Goal: Information Seeking & Learning: Learn about a topic

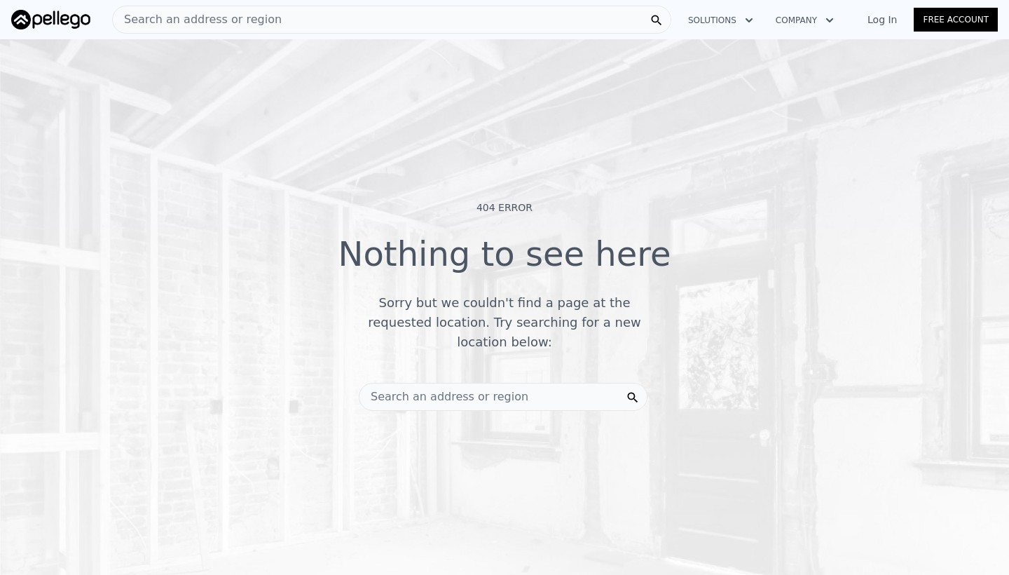
click at [440, 391] on span "Search an address or region" at bounding box center [444, 396] width 169 height 17
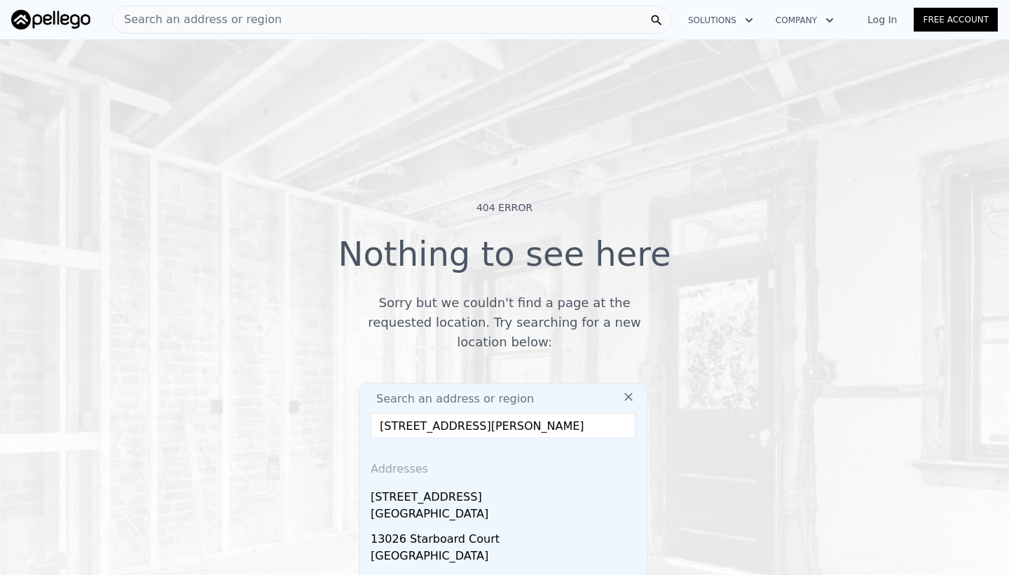
scroll to position [125, 0]
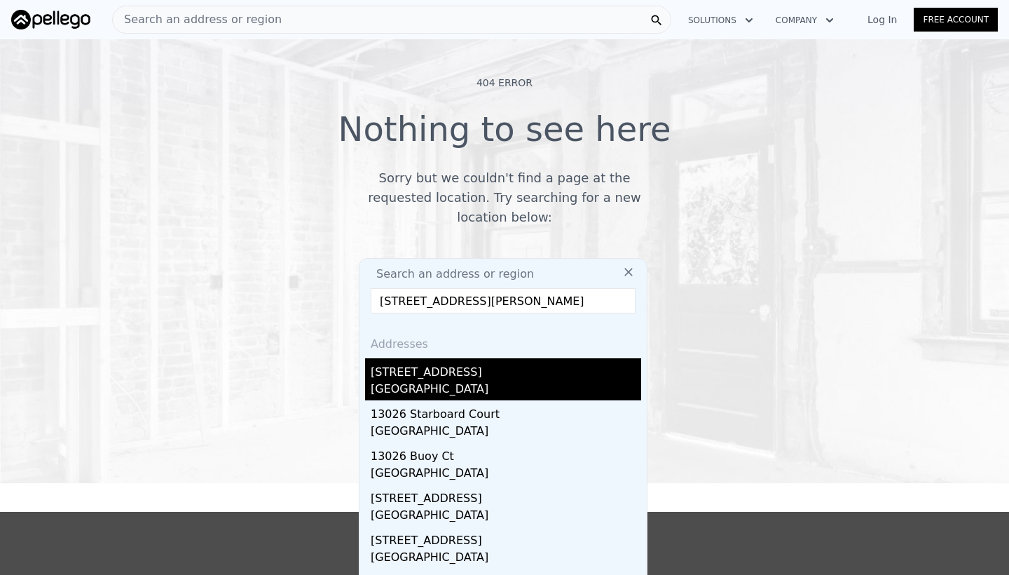
type input "[STREET_ADDRESS][PERSON_NAME]"
click at [407, 370] on div "[STREET_ADDRESS]" at bounding box center [506, 369] width 271 height 22
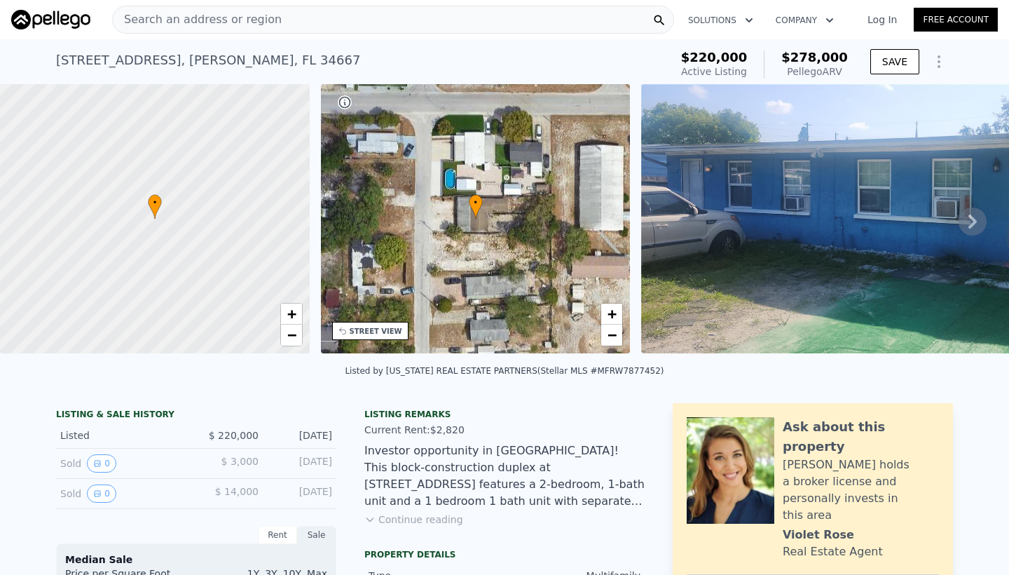
click at [969, 220] on icon at bounding box center [973, 221] width 28 height 28
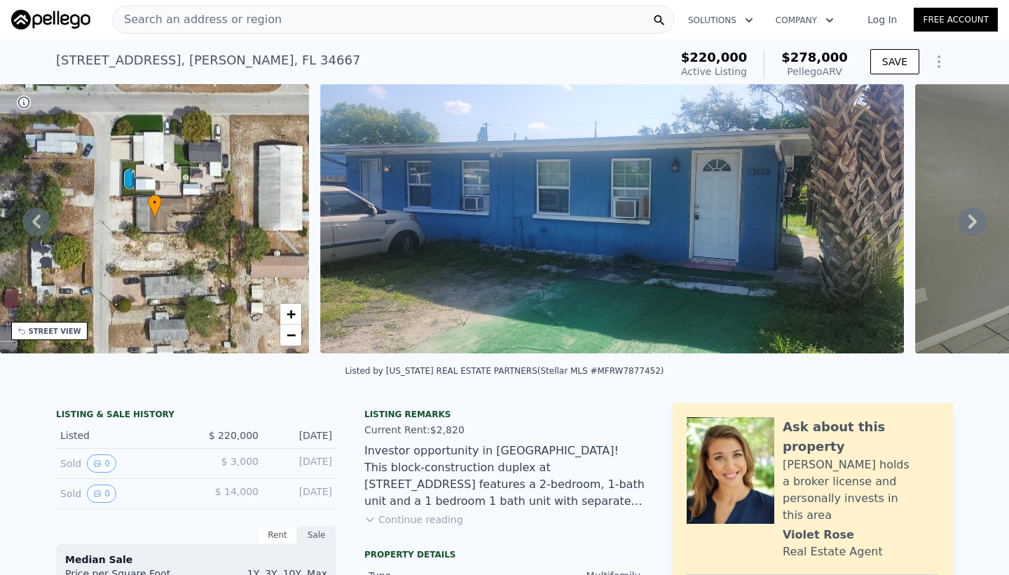
click at [969, 220] on icon at bounding box center [973, 221] width 28 height 28
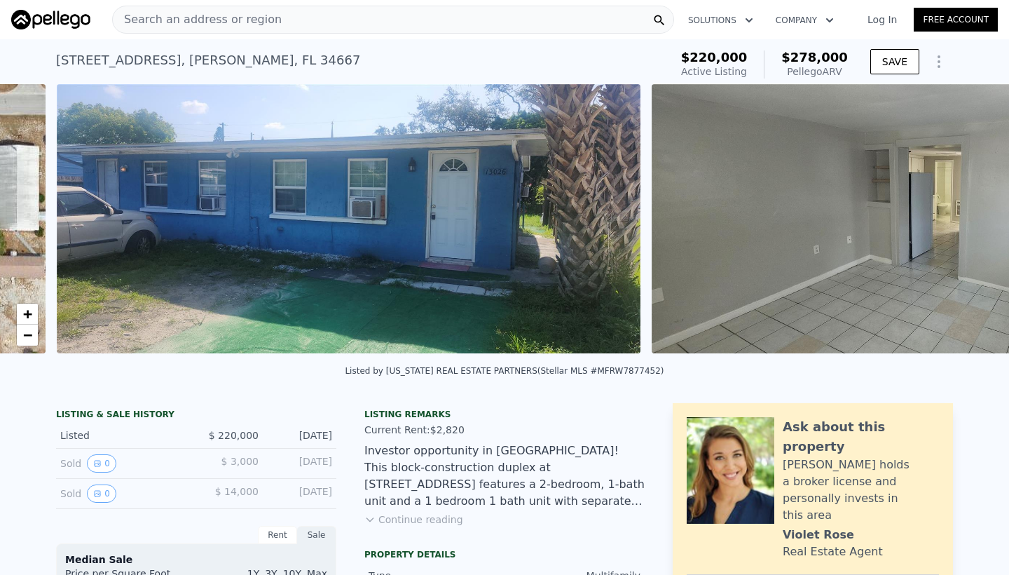
scroll to position [0, 641]
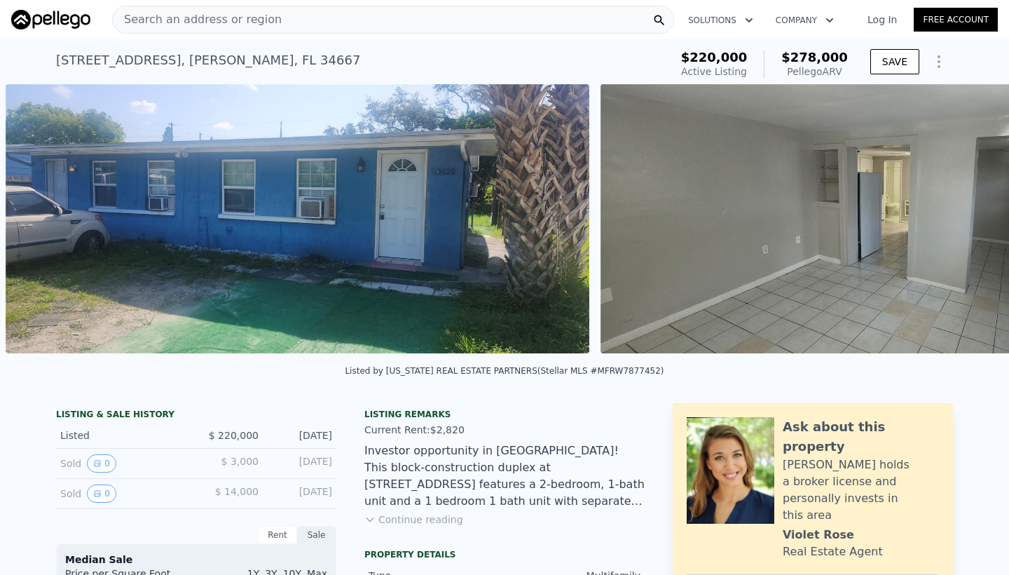
click at [969, 220] on div "• + − • + − STREET VIEW Loading... SATELLITE VIEW" at bounding box center [504, 221] width 1009 height 274
click at [969, 221] on icon at bounding box center [973, 221] width 28 height 28
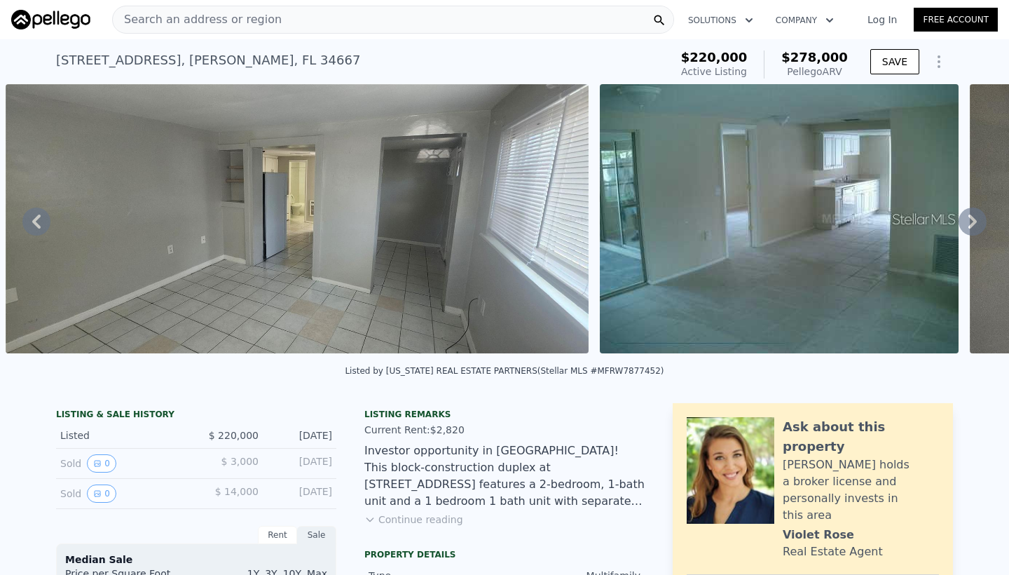
click at [969, 221] on icon at bounding box center [973, 221] width 28 height 28
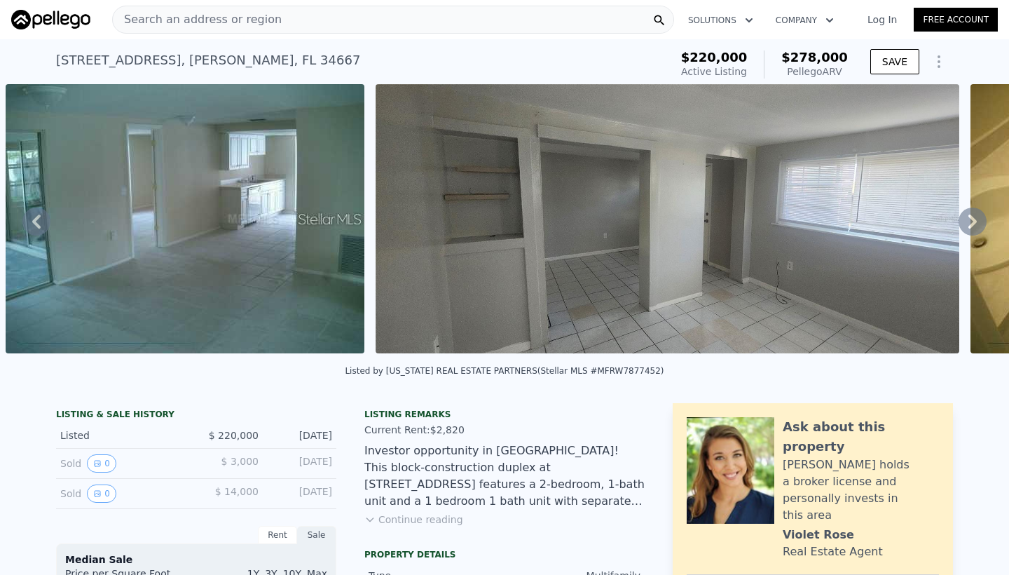
click at [969, 221] on icon at bounding box center [973, 221] width 28 height 28
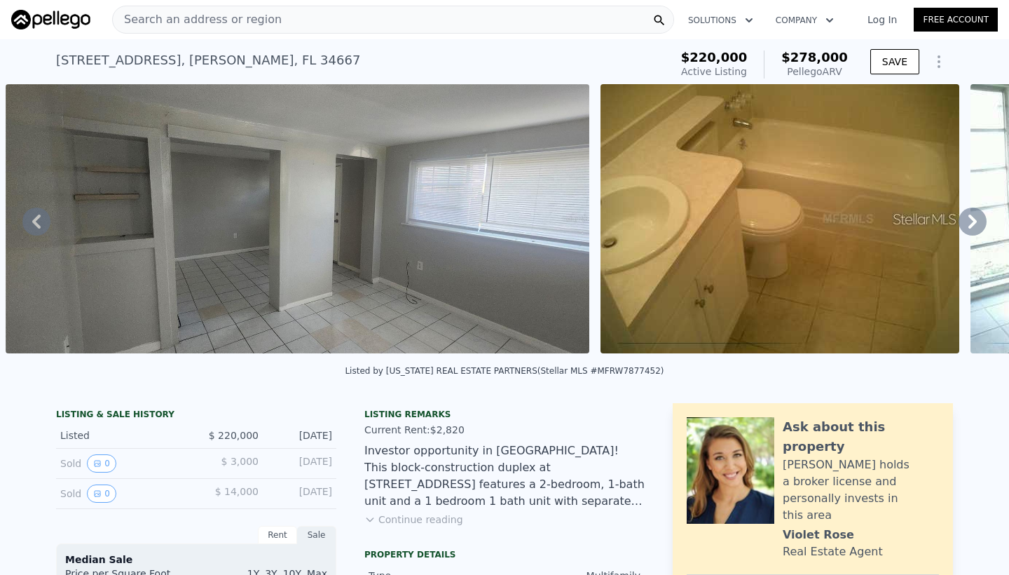
click at [969, 221] on icon at bounding box center [973, 221] width 28 height 28
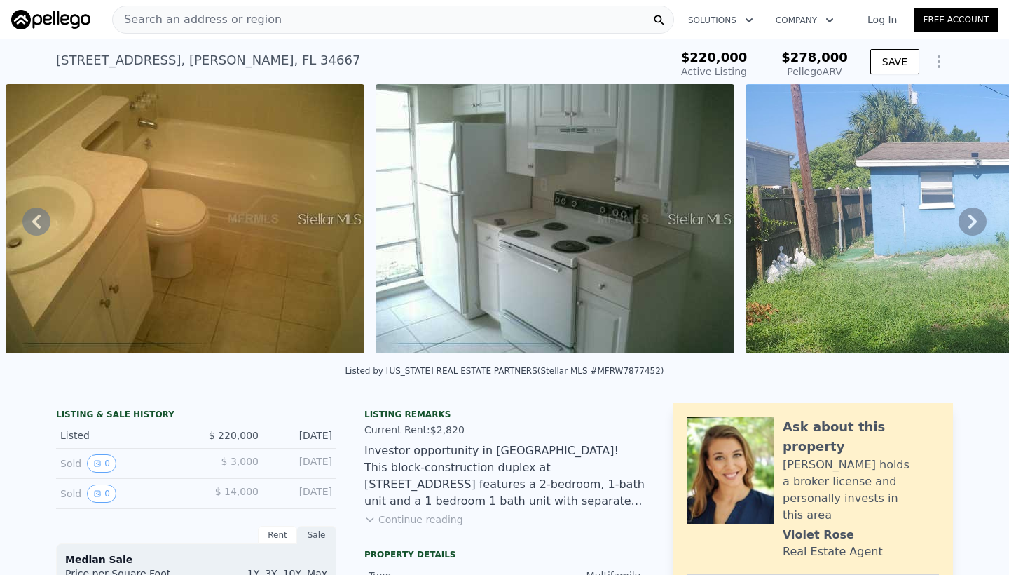
click at [969, 221] on icon at bounding box center [973, 221] width 28 height 28
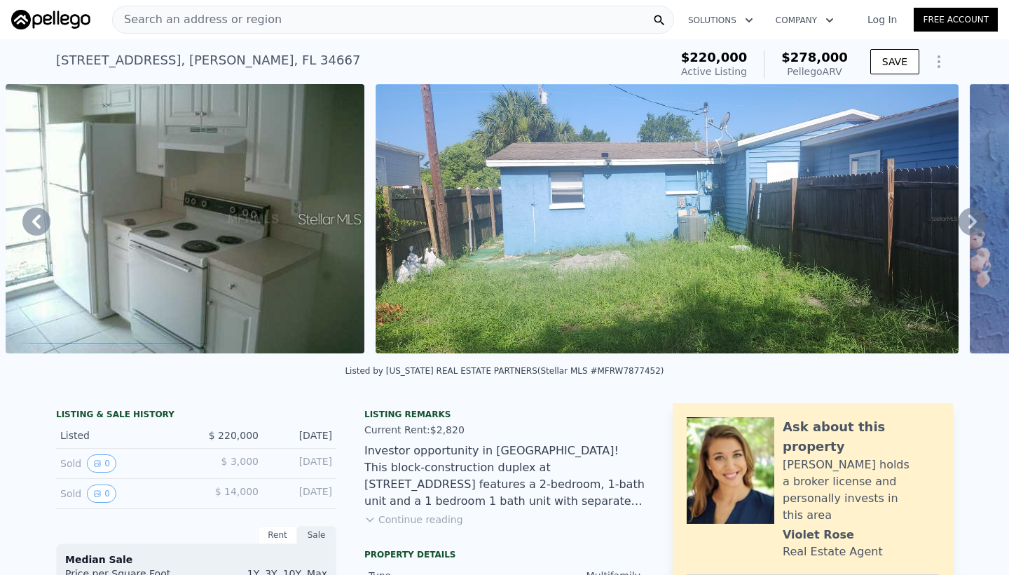
click at [969, 221] on icon at bounding box center [973, 221] width 28 height 28
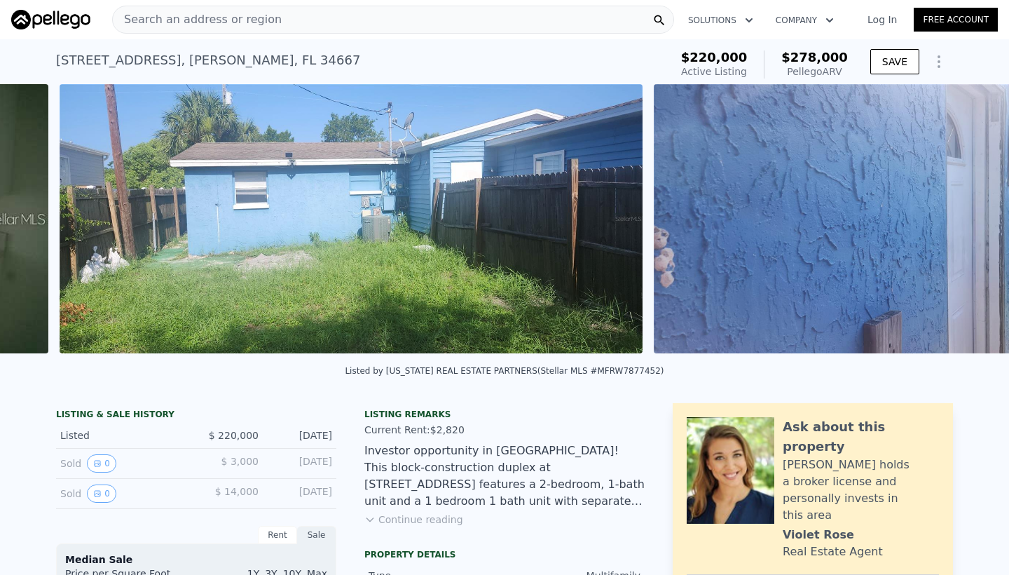
scroll to position [0, 3536]
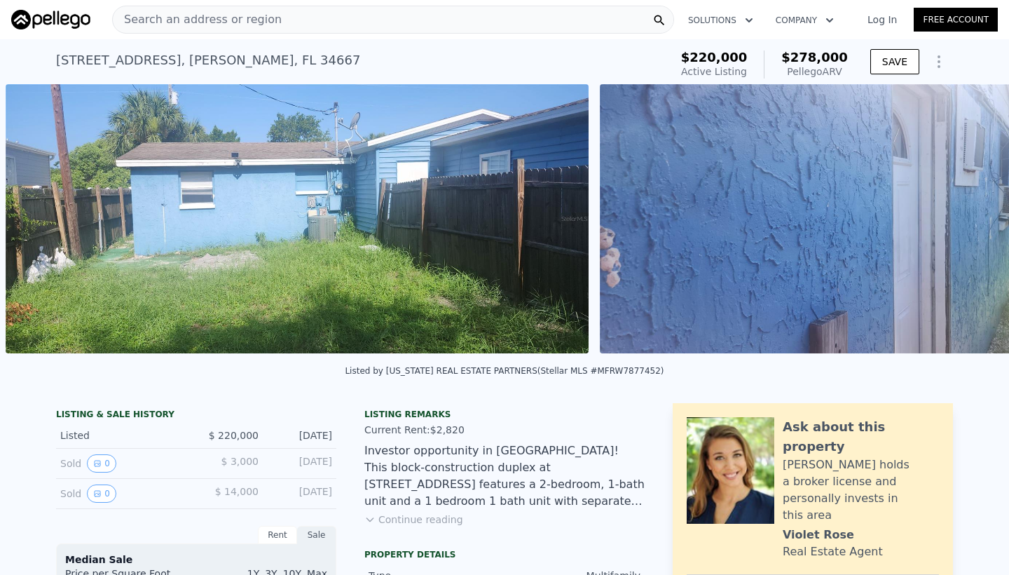
click at [969, 221] on div "• + − • + − STREET VIEW Loading... SATELLITE VIEW" at bounding box center [504, 221] width 1009 height 274
click at [969, 221] on icon at bounding box center [973, 221] width 28 height 28
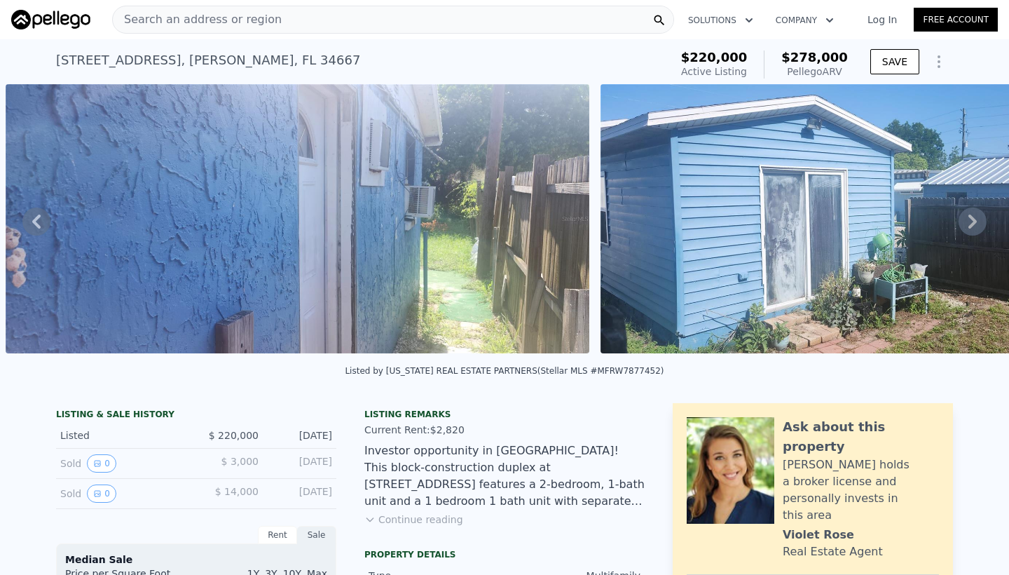
click at [969, 221] on icon at bounding box center [973, 221] width 28 height 28
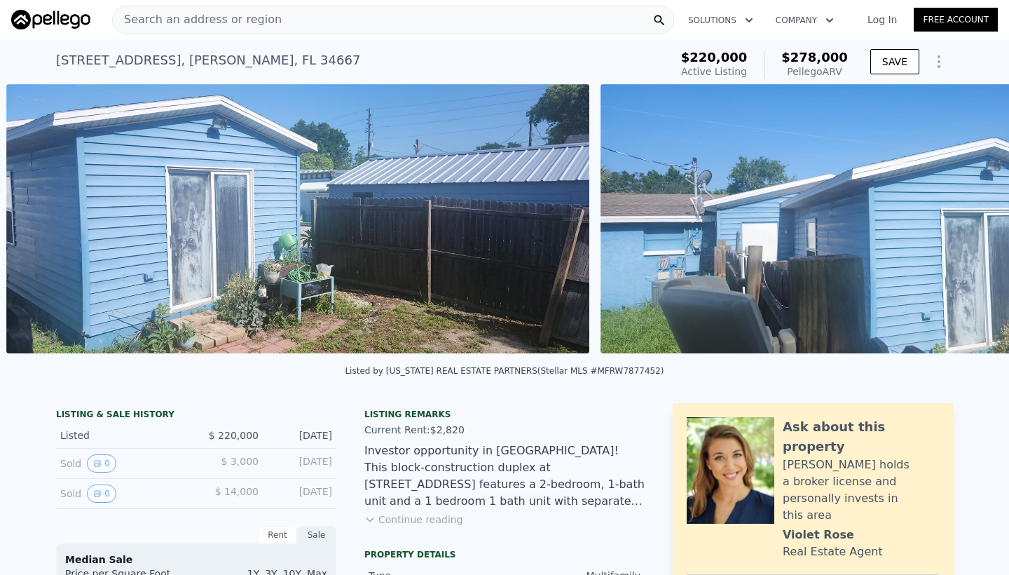
scroll to position [0, 4726]
click at [969, 221] on icon at bounding box center [973, 221] width 28 height 28
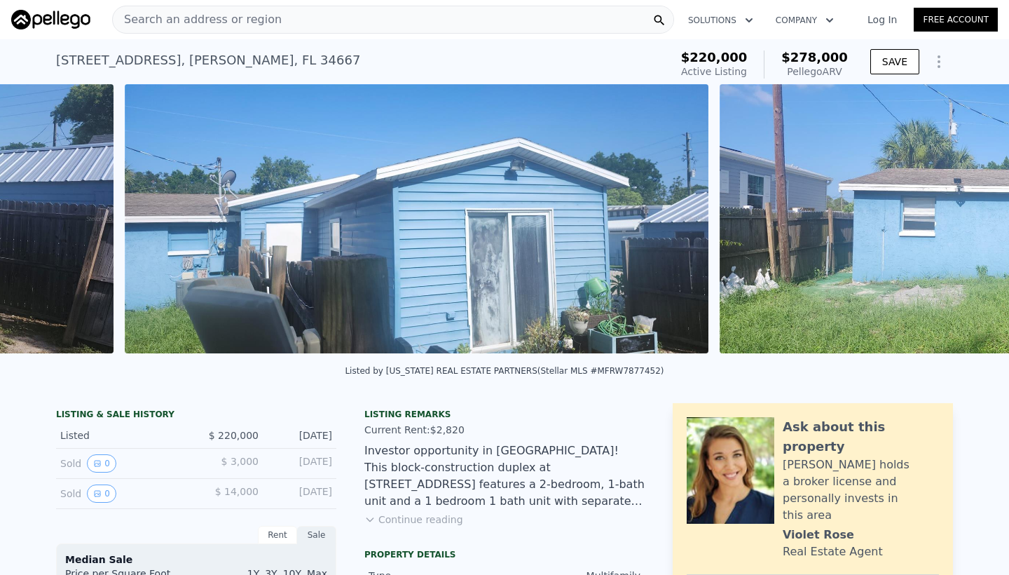
scroll to position [0, 5320]
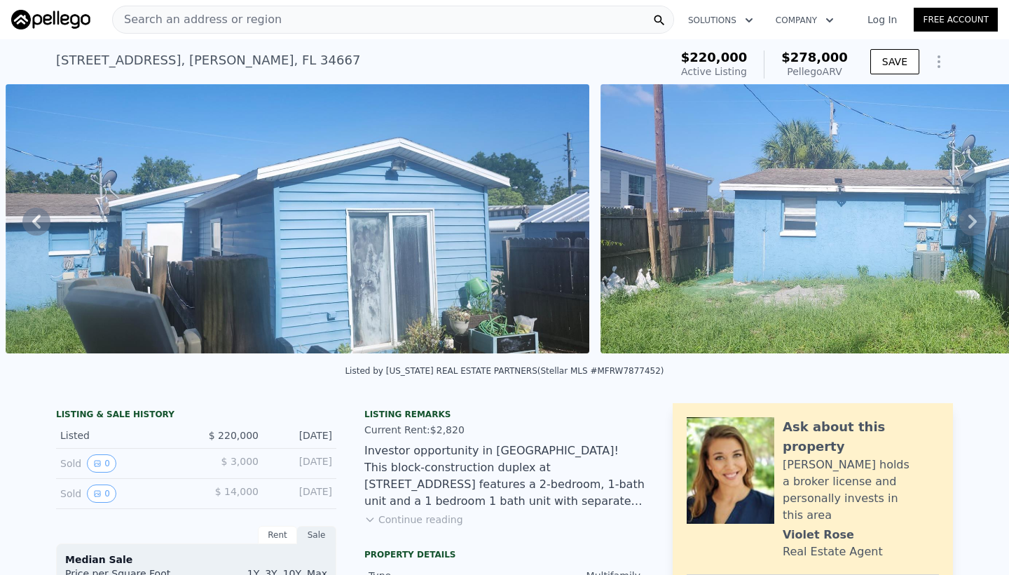
click at [969, 221] on icon at bounding box center [973, 221] width 28 height 28
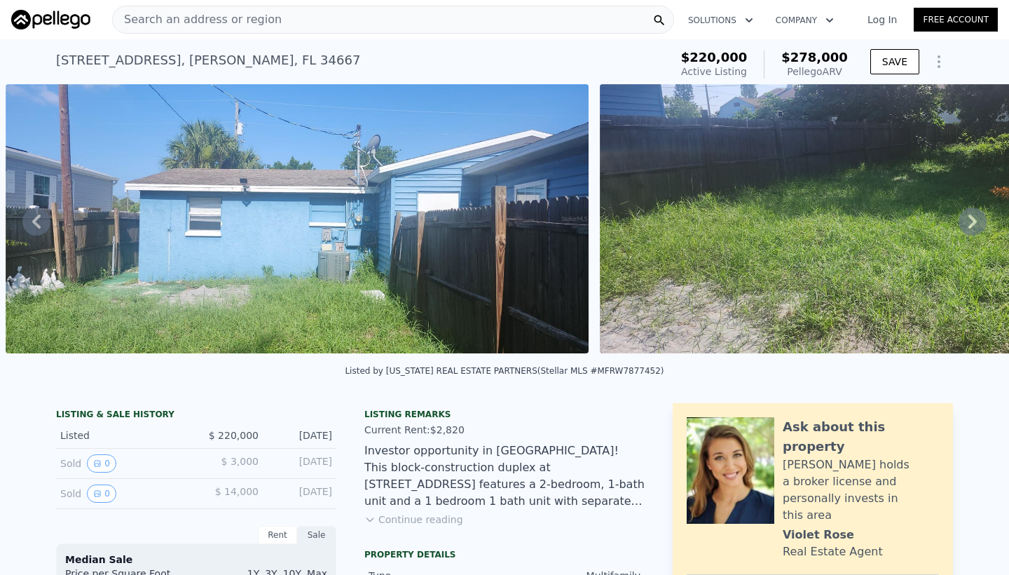
click at [969, 221] on icon at bounding box center [973, 221] width 28 height 28
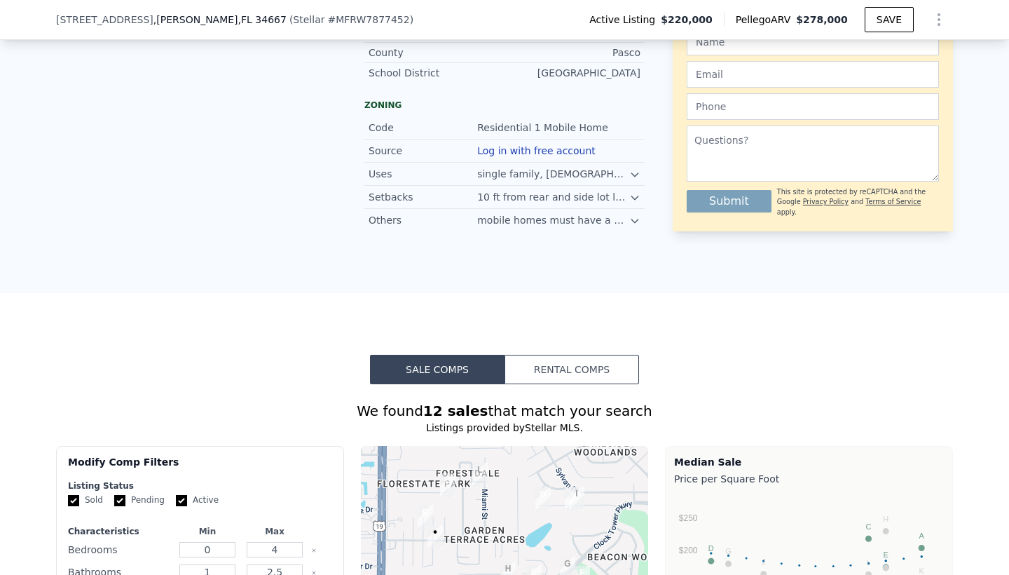
scroll to position [1023, 0]
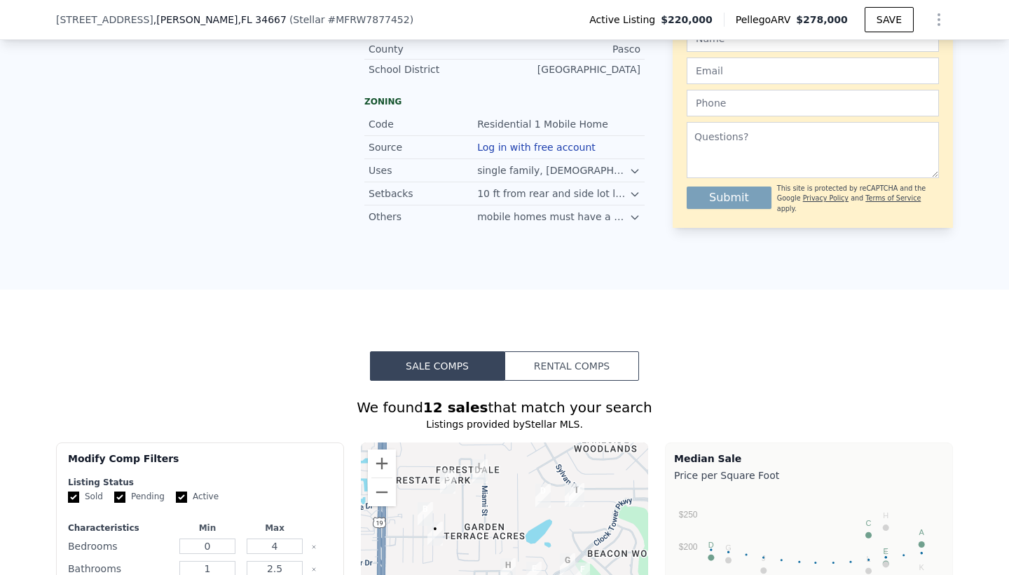
click at [613, 186] on div "10 ft from rear and side lot lines for mobile homes." at bounding box center [553, 193] width 152 height 14
click at [634, 193] on icon at bounding box center [635, 195] width 6 height 4
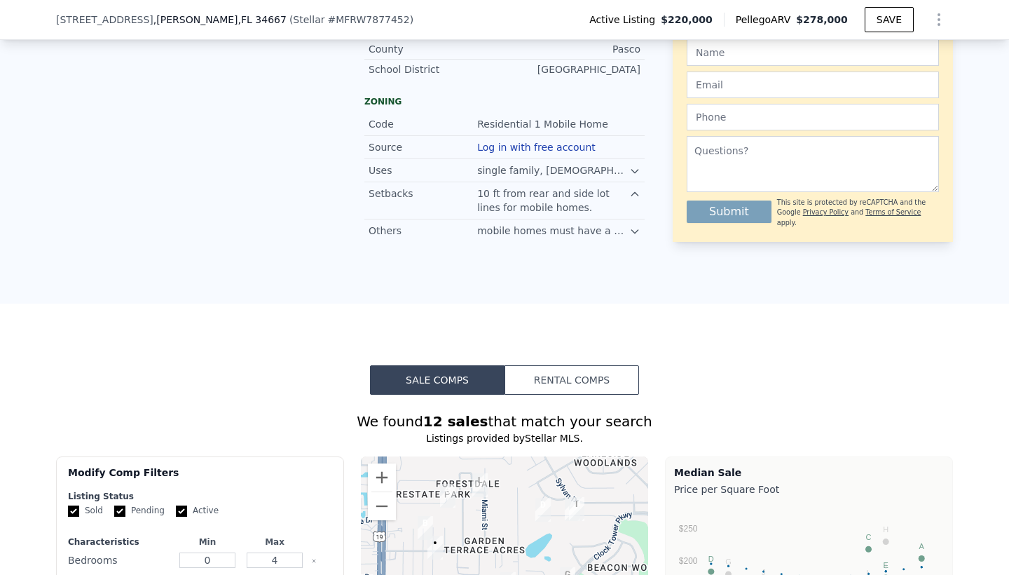
click at [632, 226] on icon at bounding box center [634, 231] width 11 height 11
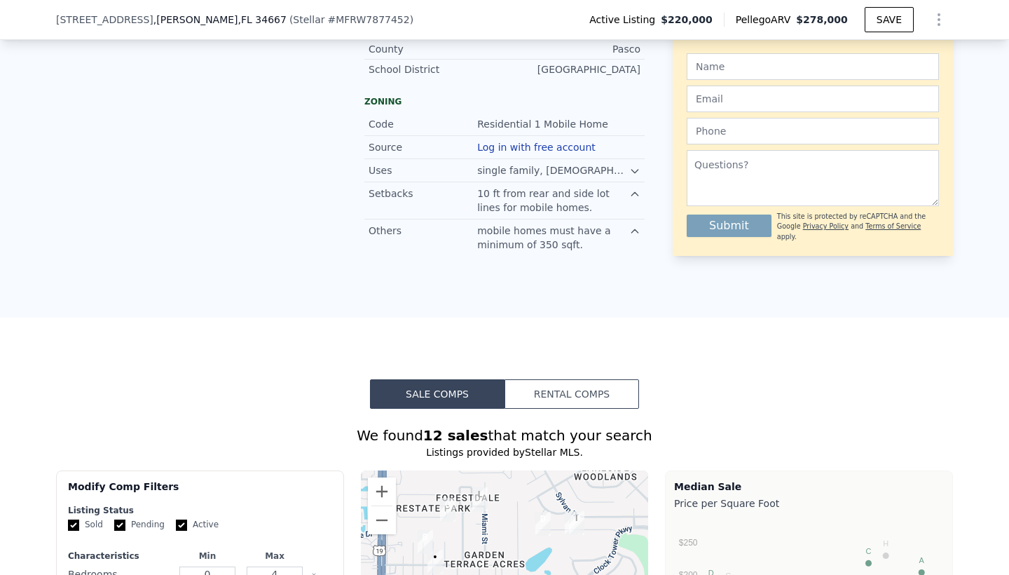
click at [632, 170] on icon at bounding box center [635, 172] width 6 height 4
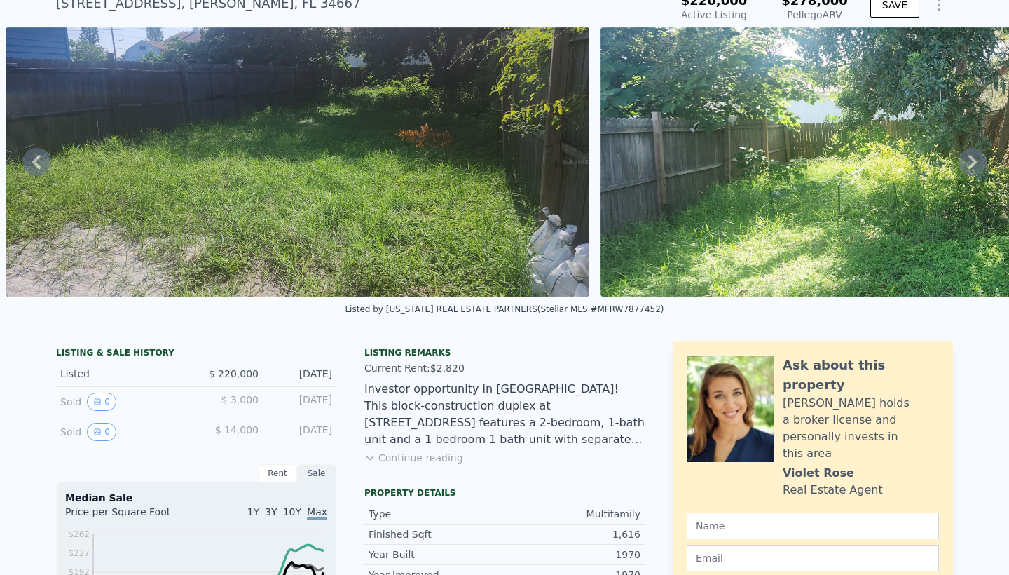
scroll to position [60, 0]
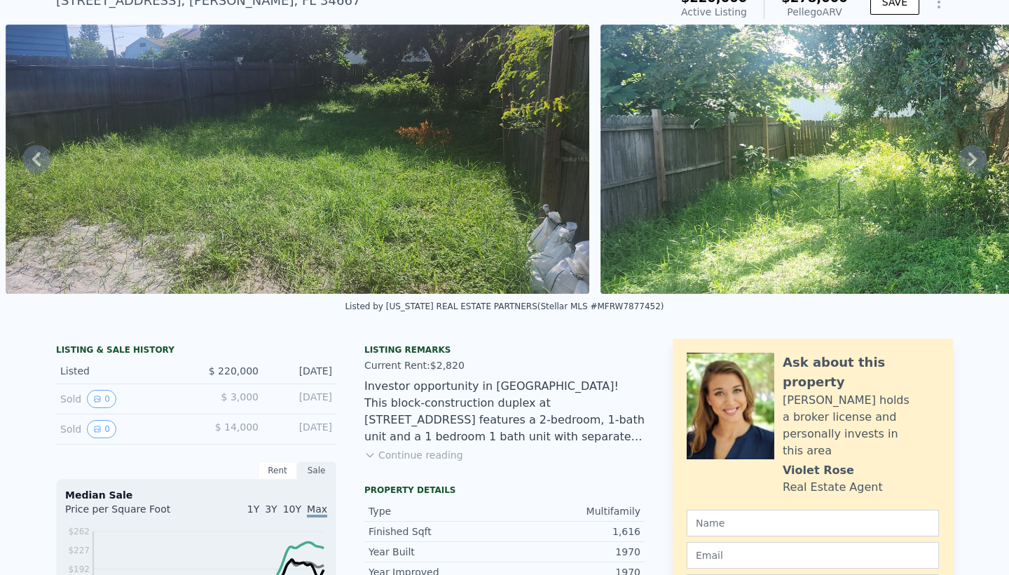
click at [416, 464] on div "Listing remarks Current Rent: $2,820 Investor opportunity in Hudson! This block…" at bounding box center [504, 411] width 280 height 135
click at [416, 457] on button "Continue reading" at bounding box center [413, 455] width 99 height 14
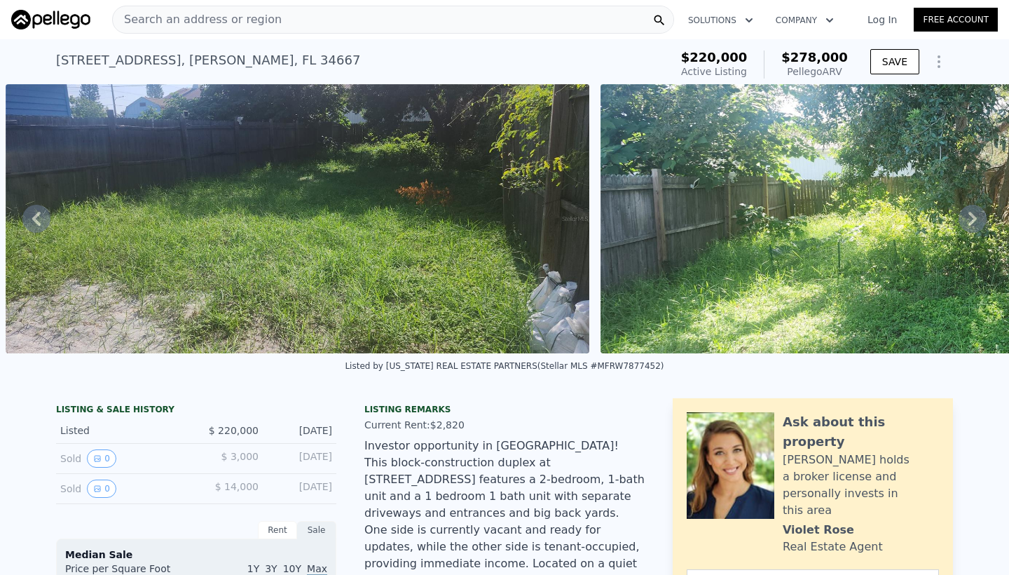
scroll to position [0, 0]
click at [967, 215] on icon at bounding box center [973, 219] width 28 height 28
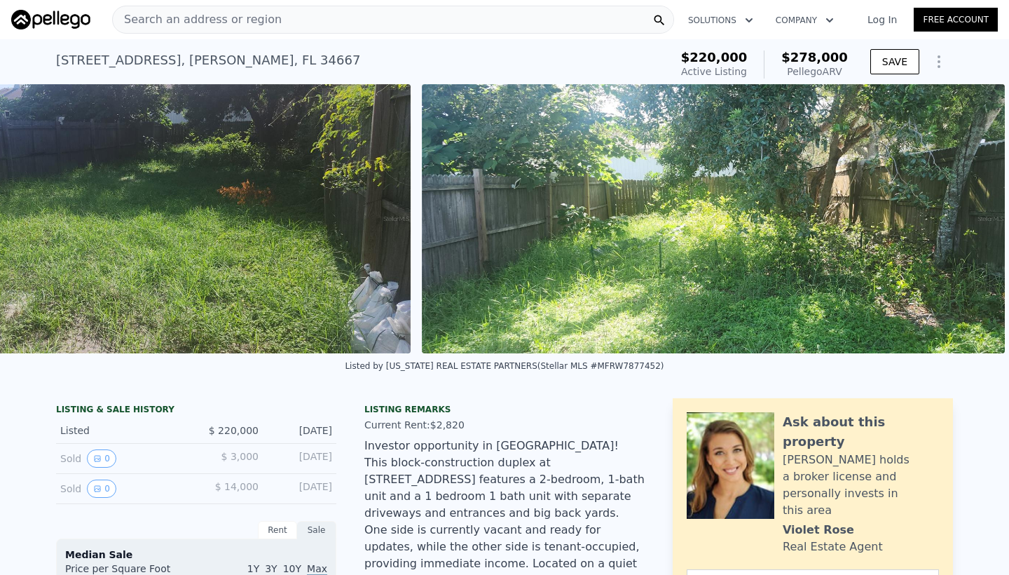
scroll to position [0, 6690]
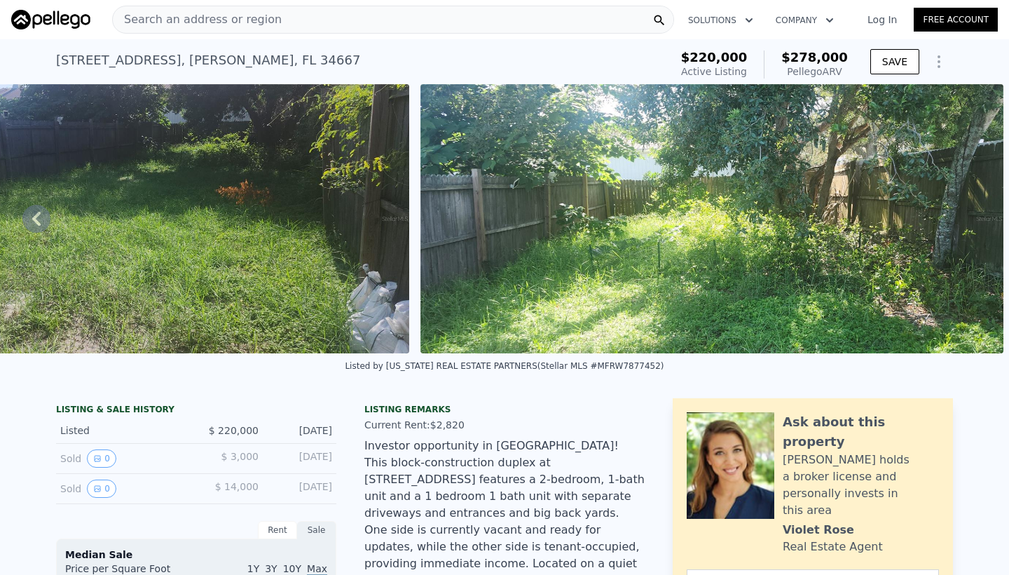
click at [967, 216] on img at bounding box center [713, 218] width 584 height 269
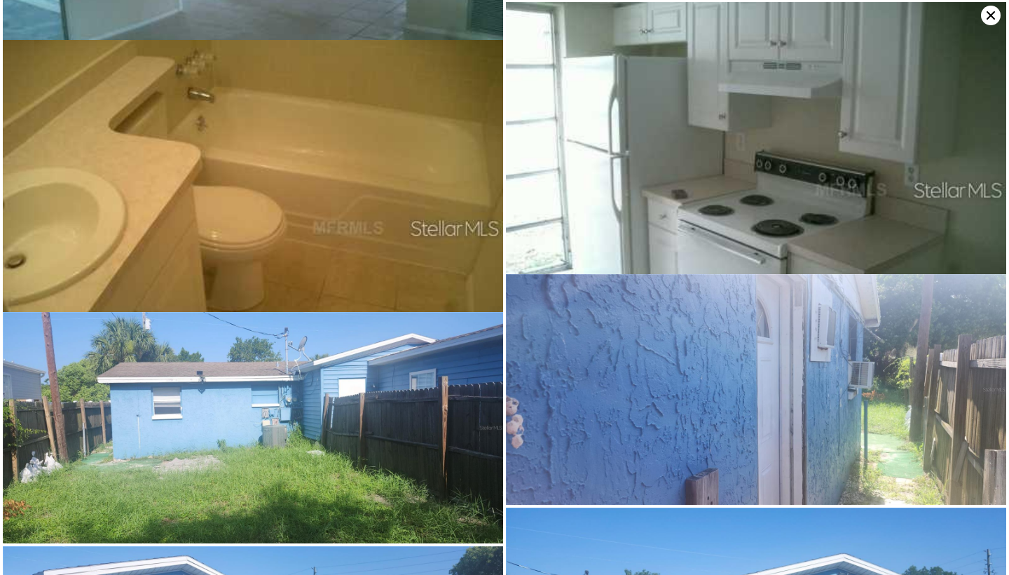
scroll to position [468, 0]
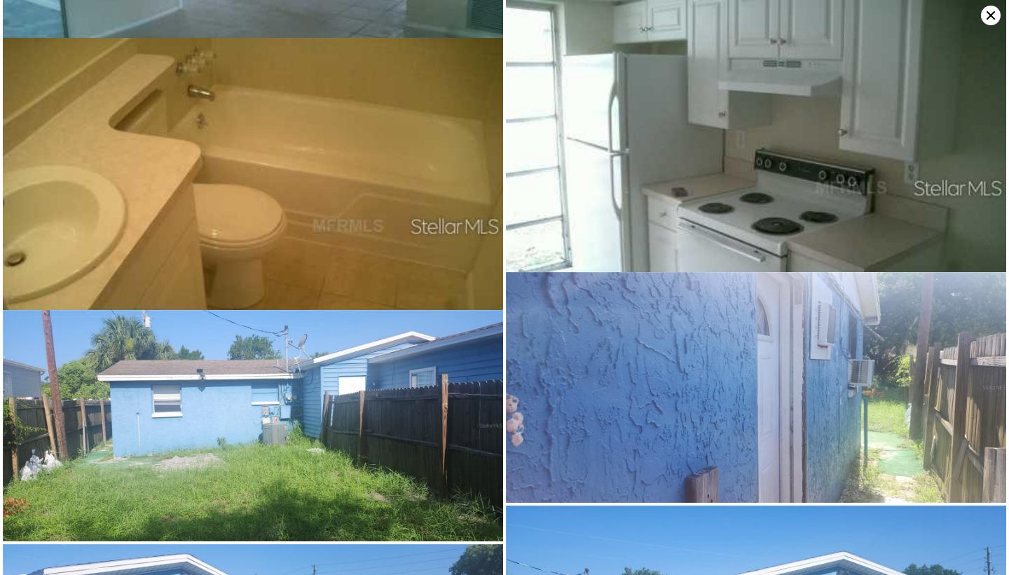
click at [990, 19] on icon at bounding box center [991, 16] width 20 height 20
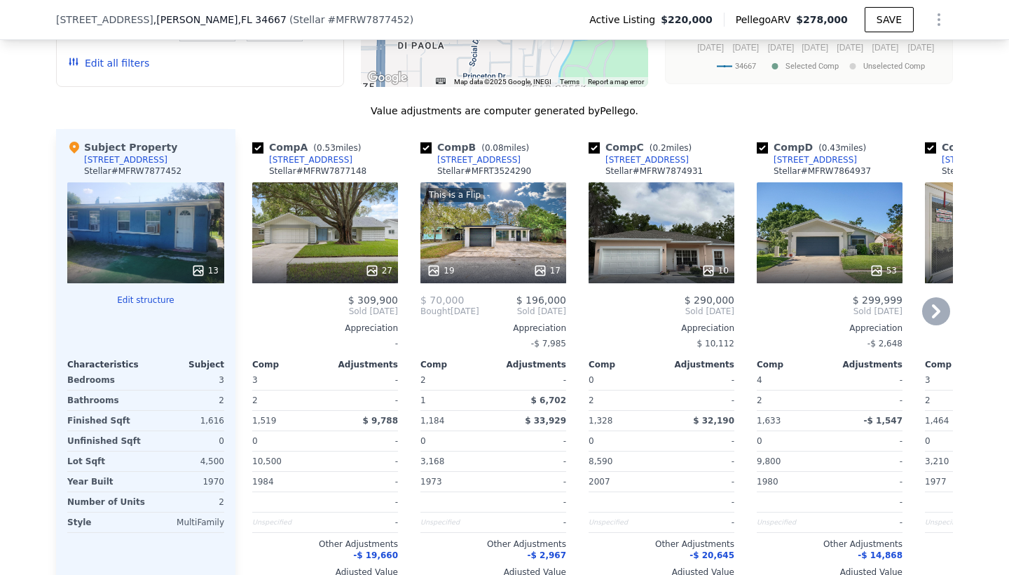
scroll to position [1962, 0]
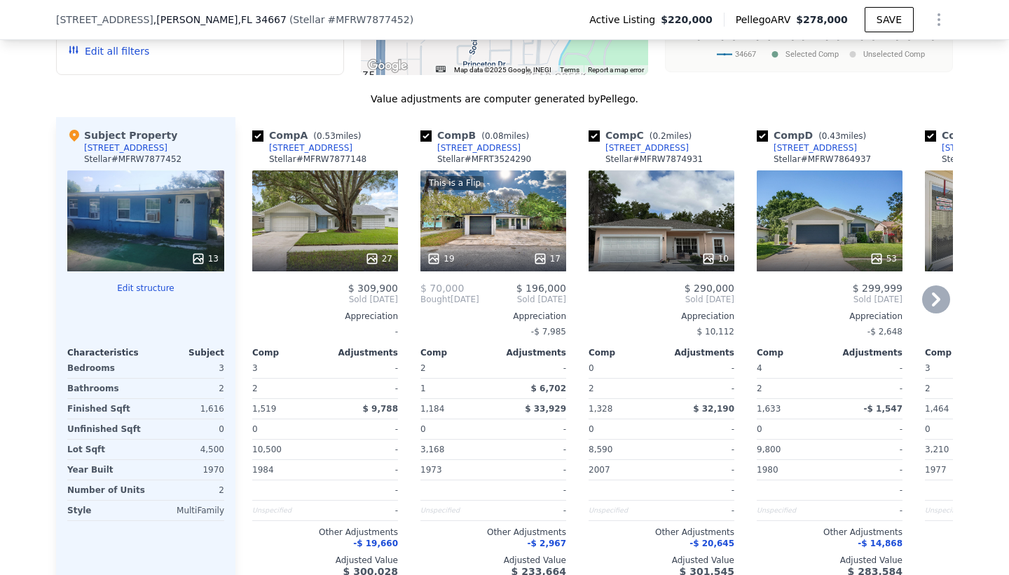
click at [936, 292] on icon at bounding box center [936, 299] width 8 height 14
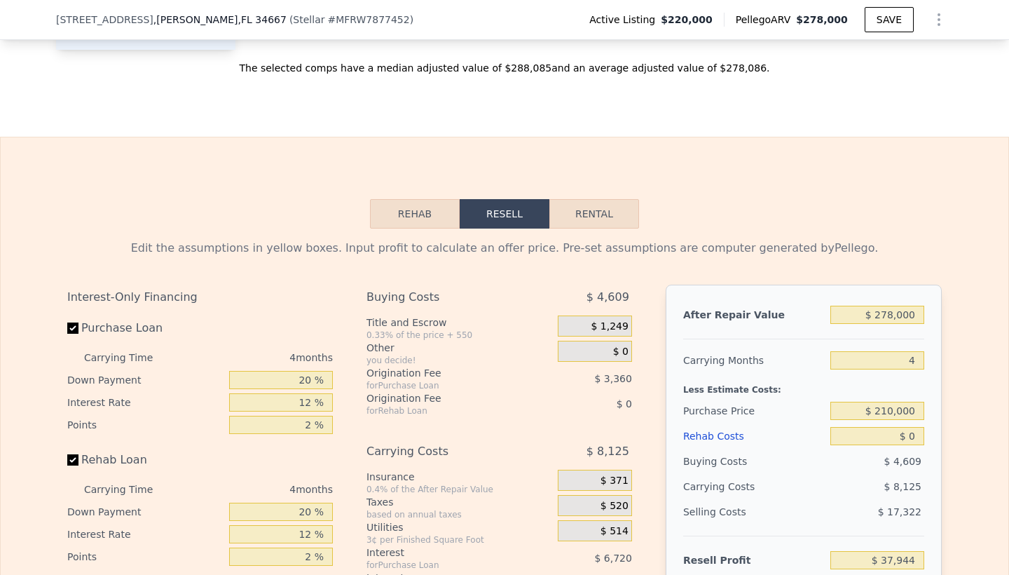
scroll to position [2499, 0]
click at [575, 200] on button "Rental" at bounding box center [595, 214] width 90 height 29
select select "30"
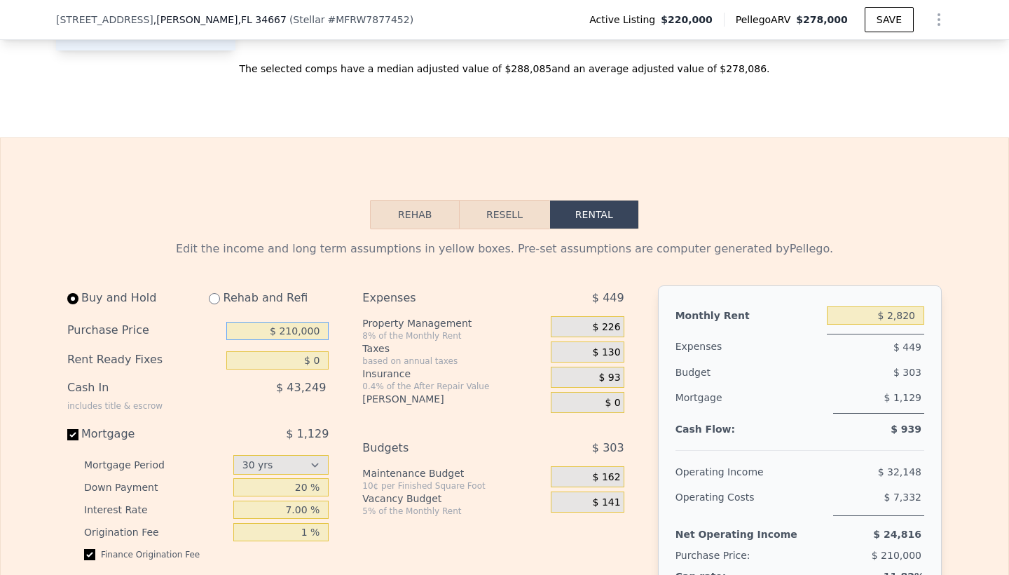
click at [320, 322] on input "$ 210,000" at bounding box center [277, 331] width 102 height 18
type input "$ 200,000"
click at [260, 538] on div "Buy and Hold Rehab and Refi Purchase Price $ 200,000 Rent Ready Fixes $ 0 Cash …" at bounding box center [203, 473] width 273 height 377
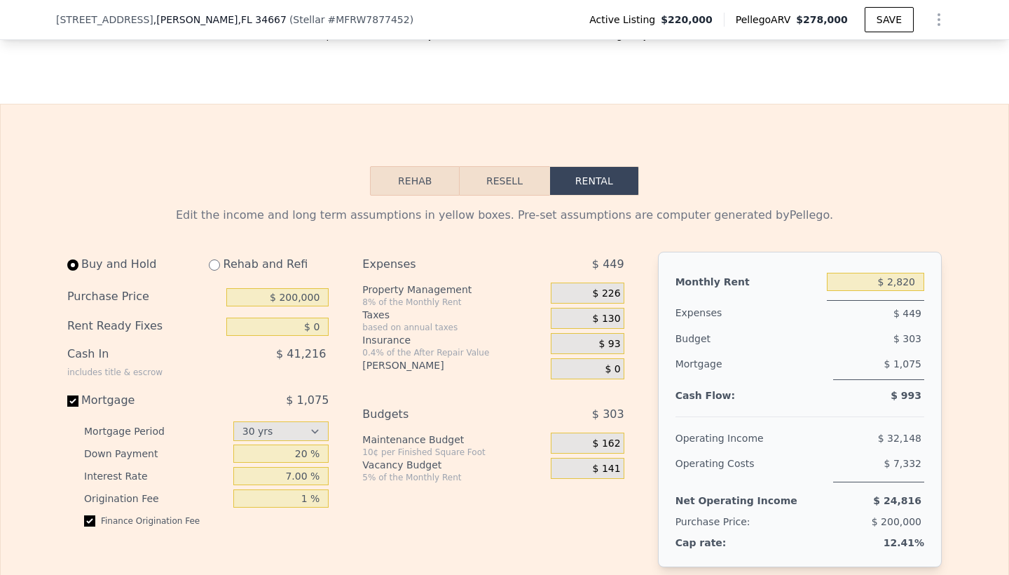
scroll to position [2545, 0]
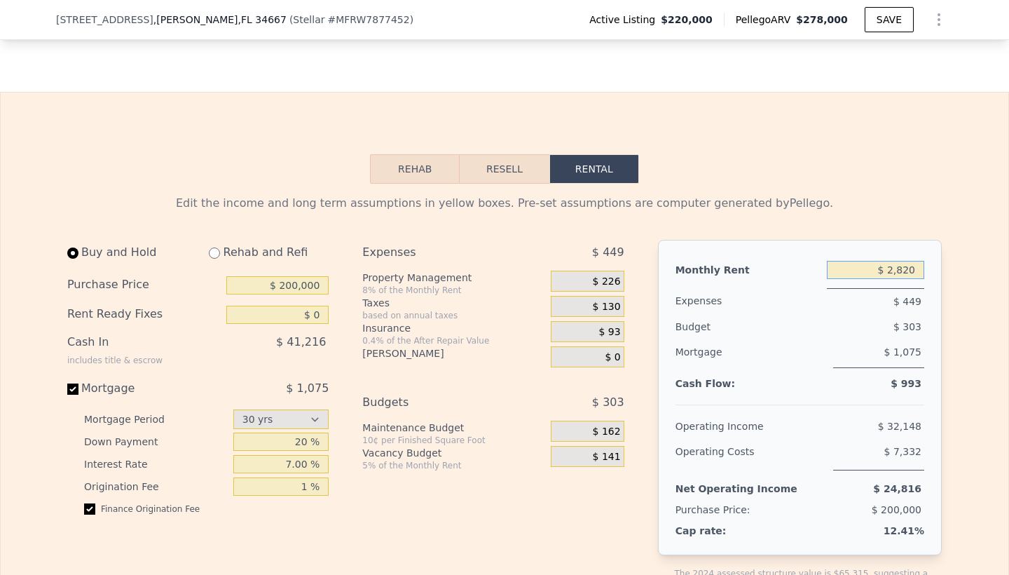
click at [915, 261] on input "$ 2,820" at bounding box center [875, 270] width 97 height 18
type input "$ 2,400"
click at [530, 464] on div "Expenses $ 415 Property Management 8% of the Monthly Rent $ 192 Taxes based on …" at bounding box center [498, 428] width 273 height 377
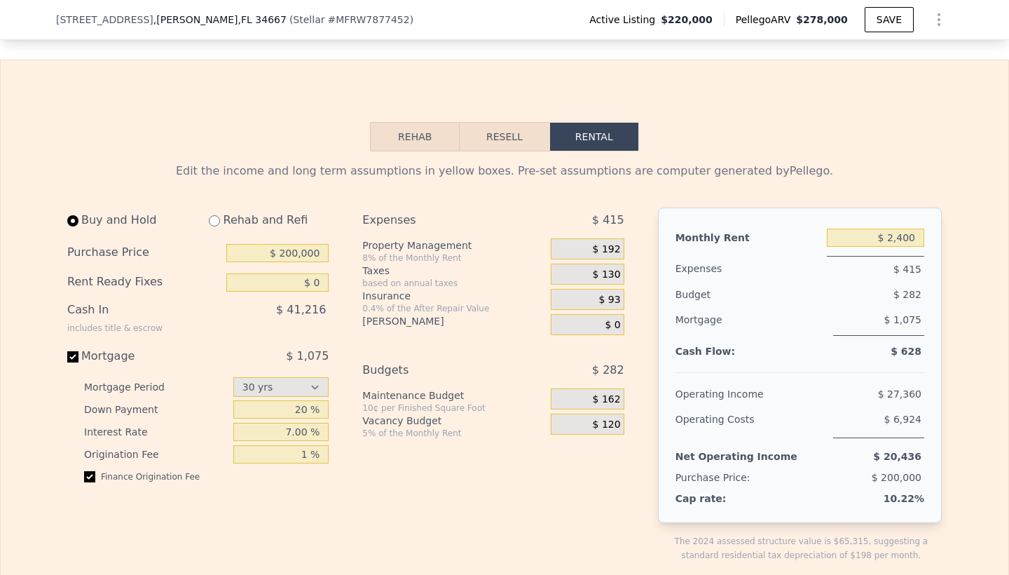
scroll to position [2569, 0]
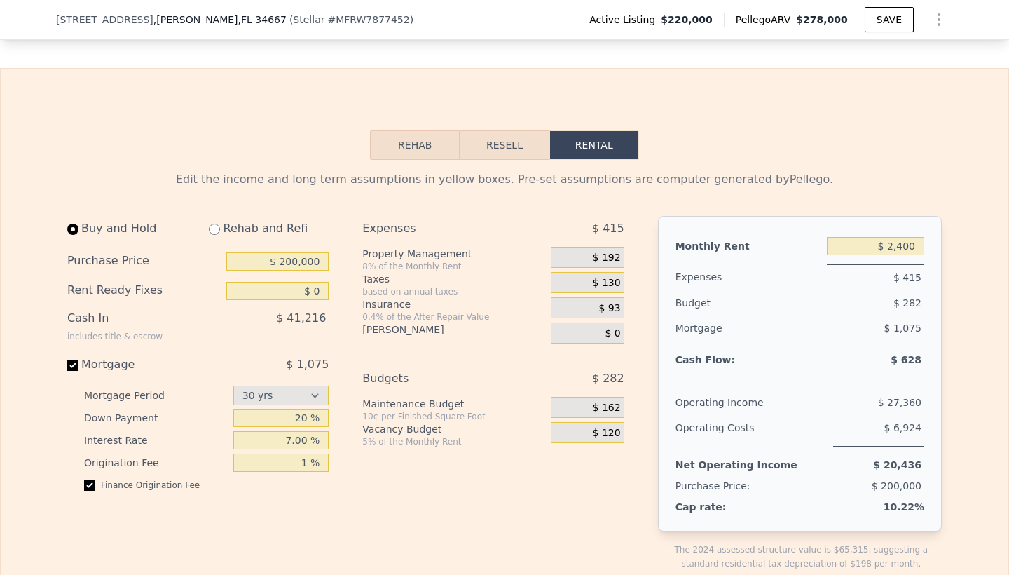
click at [615, 252] on span "$ 192" at bounding box center [607, 258] width 28 height 13
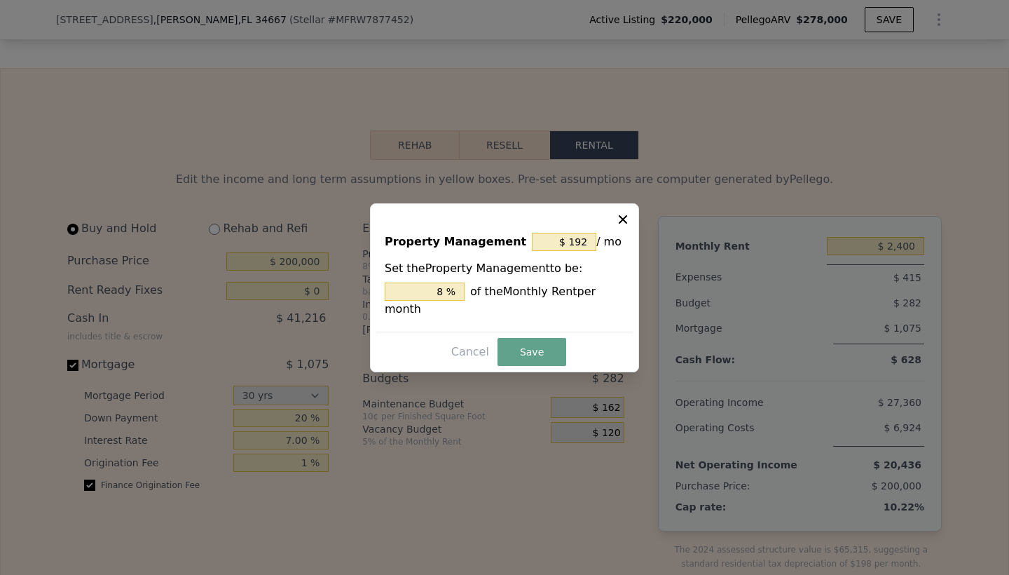
click at [622, 214] on icon at bounding box center [623, 219] width 14 height 14
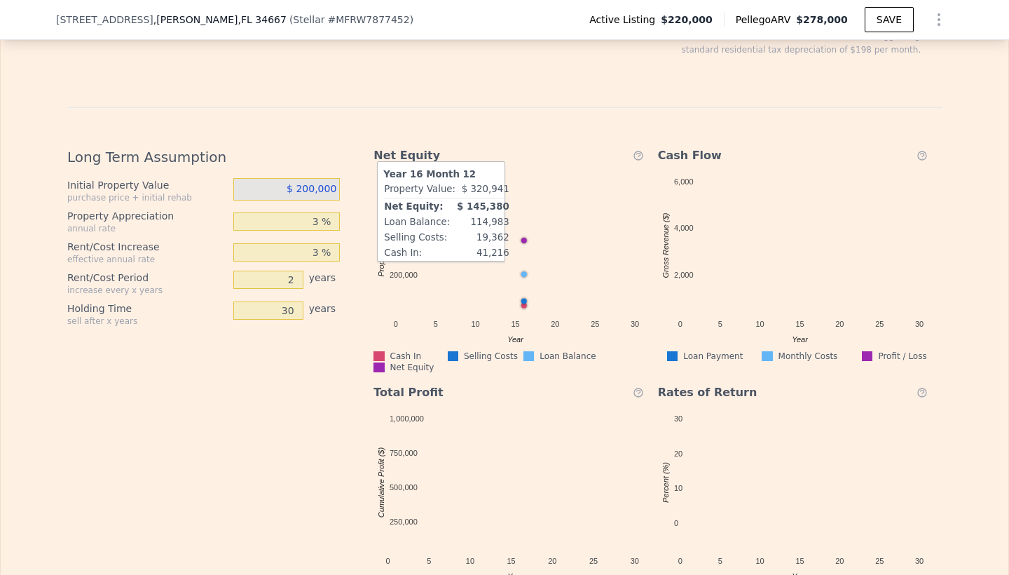
scroll to position [3084, 0]
